Goal: Task Accomplishment & Management: Manage account settings

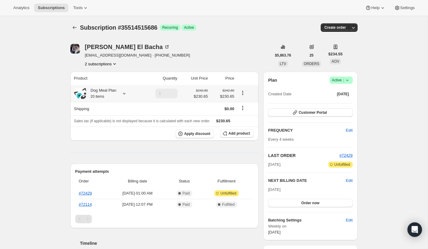
click at [127, 93] on icon at bounding box center [124, 93] width 6 height 6
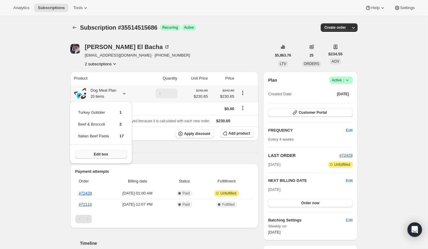
click at [98, 154] on span "Edit box" at bounding box center [101, 154] width 14 height 5
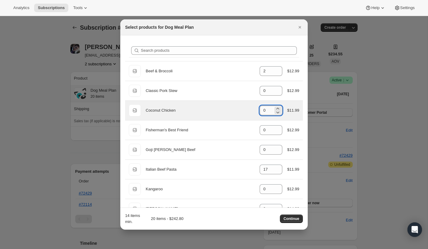
click at [270, 111] on input "0" at bounding box center [266, 110] width 14 height 10
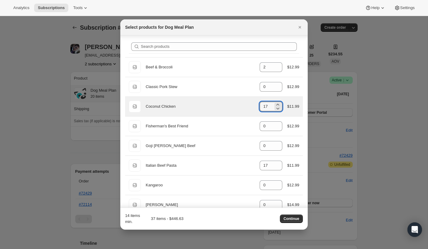
scroll to position [35, 0]
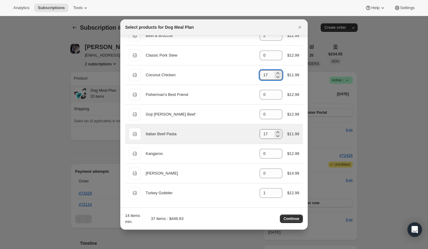
type input "17"
click at [267, 130] on input "17" at bounding box center [266, 134] width 14 height 10
drag, startPoint x: 270, startPoint y: 132, endPoint x: 260, endPoint y: 132, distance: 10.6
click at [260, 132] on input "17" at bounding box center [266, 134] width 14 height 10
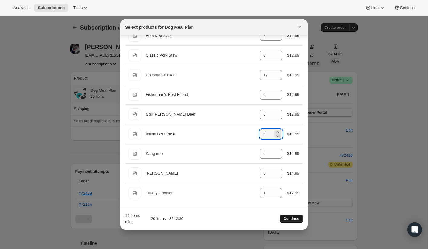
type input "0"
click at [290, 218] on span "Continue" at bounding box center [291, 218] width 16 height 5
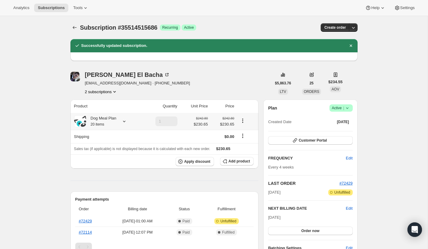
click at [123, 122] on icon at bounding box center [124, 121] width 6 height 6
